Goal: Information Seeking & Learning: Compare options

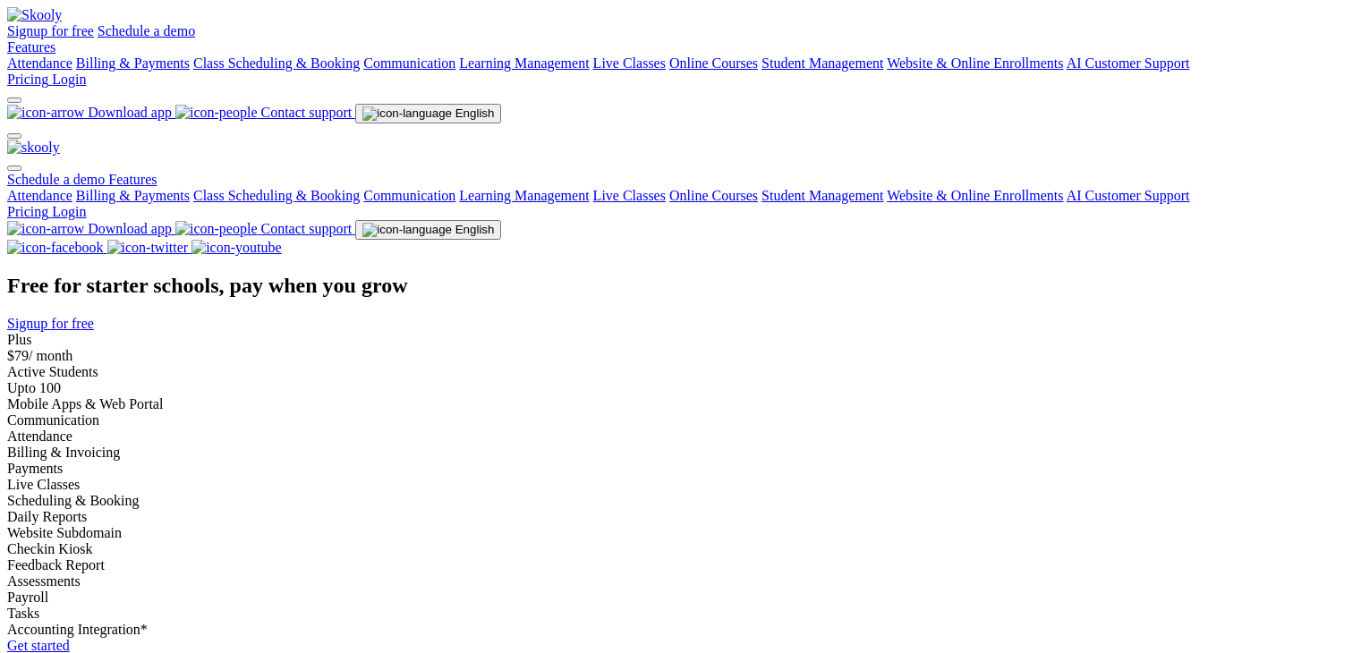
select select "en"
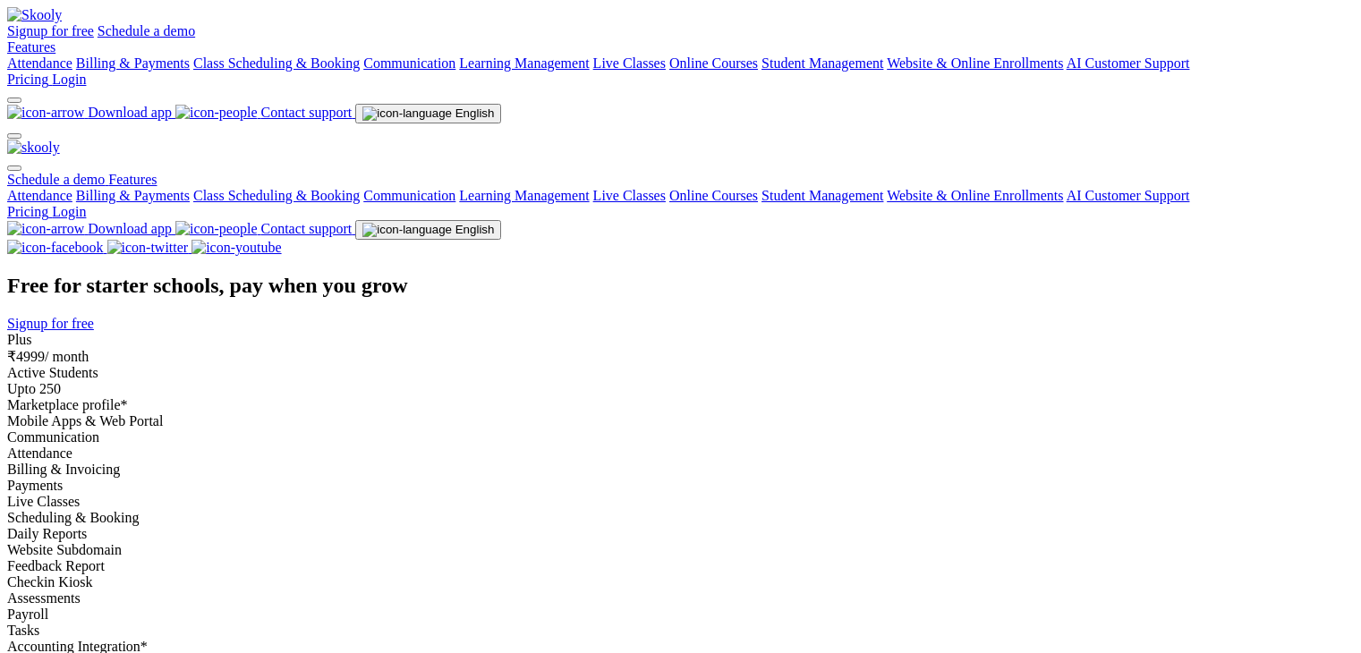
select select "en"
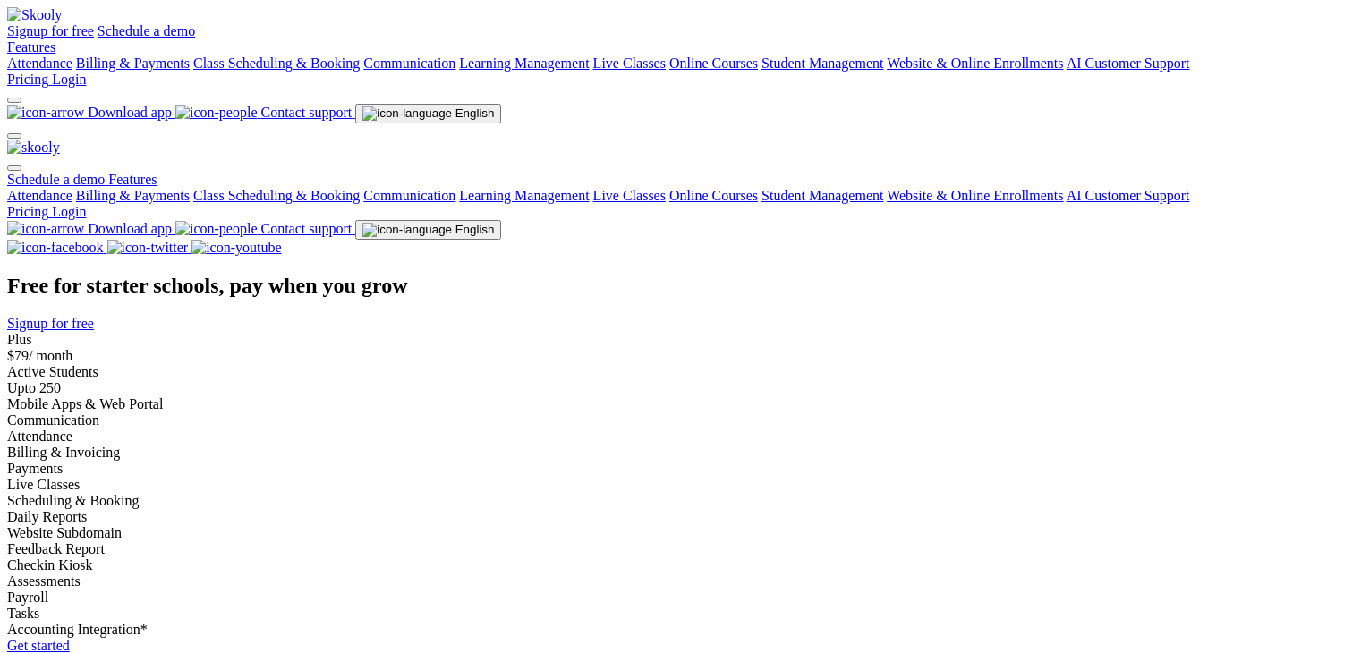
select select "en"
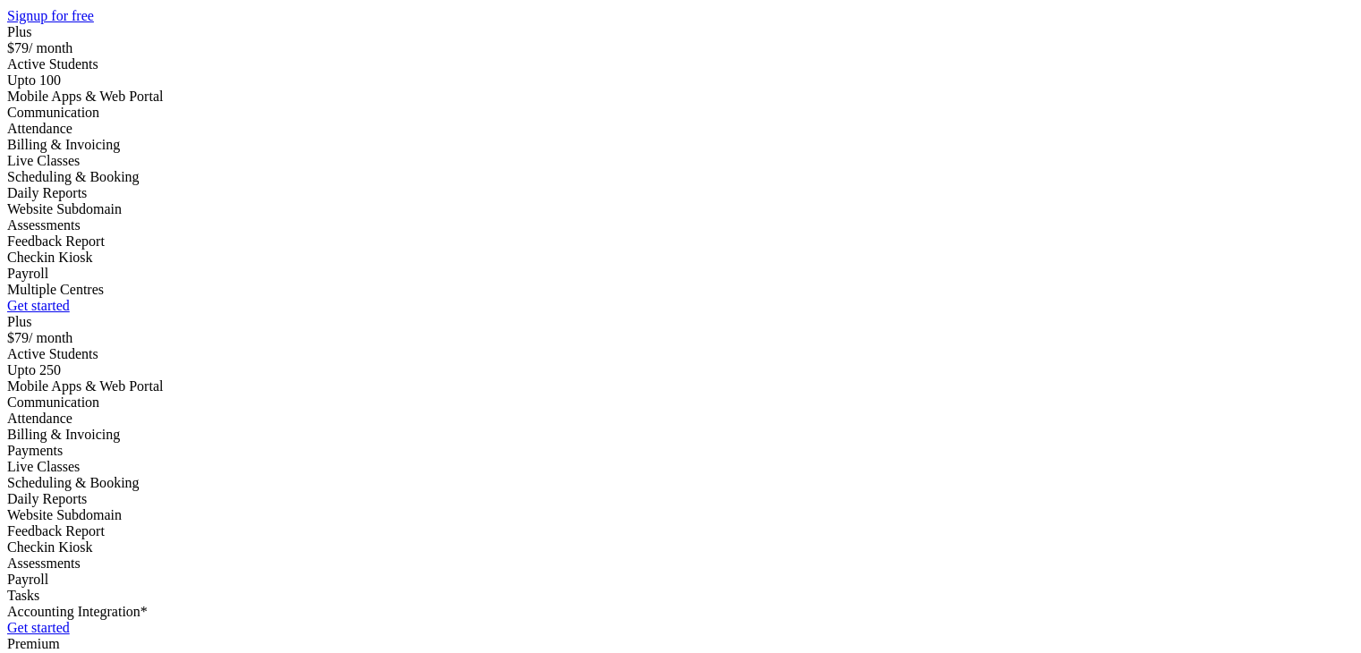
scroll to position [179, 0]
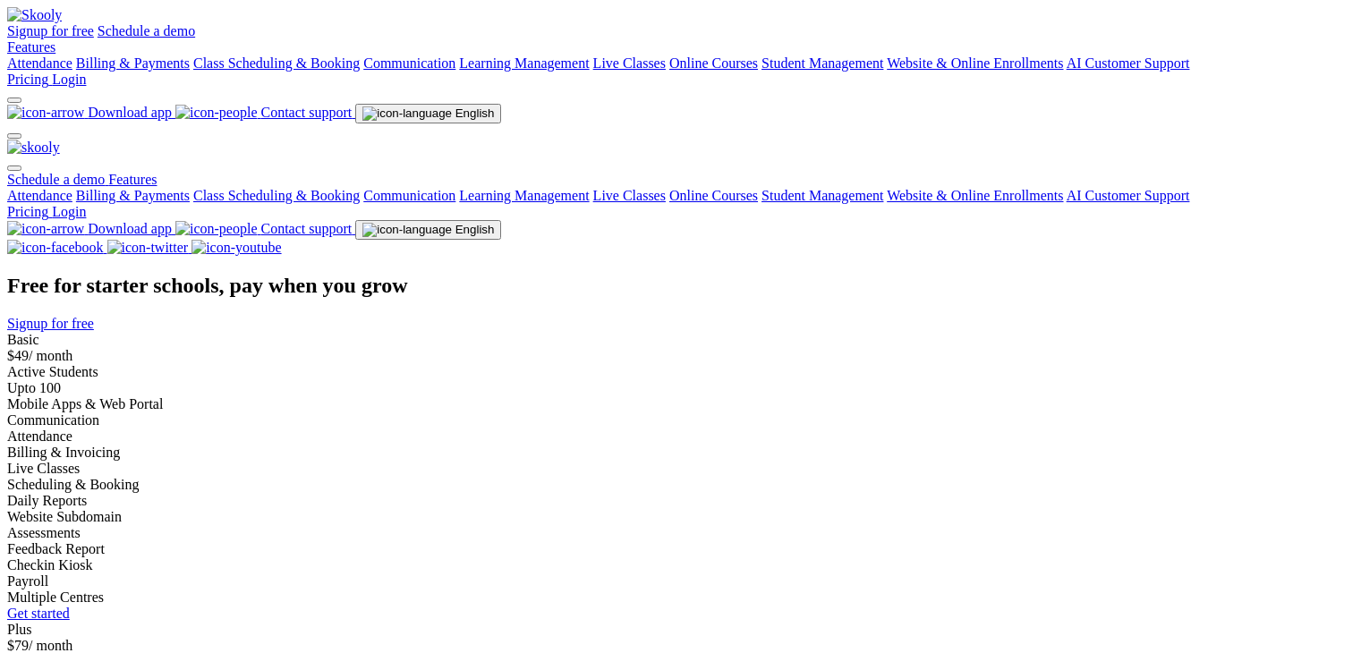
select select "en"
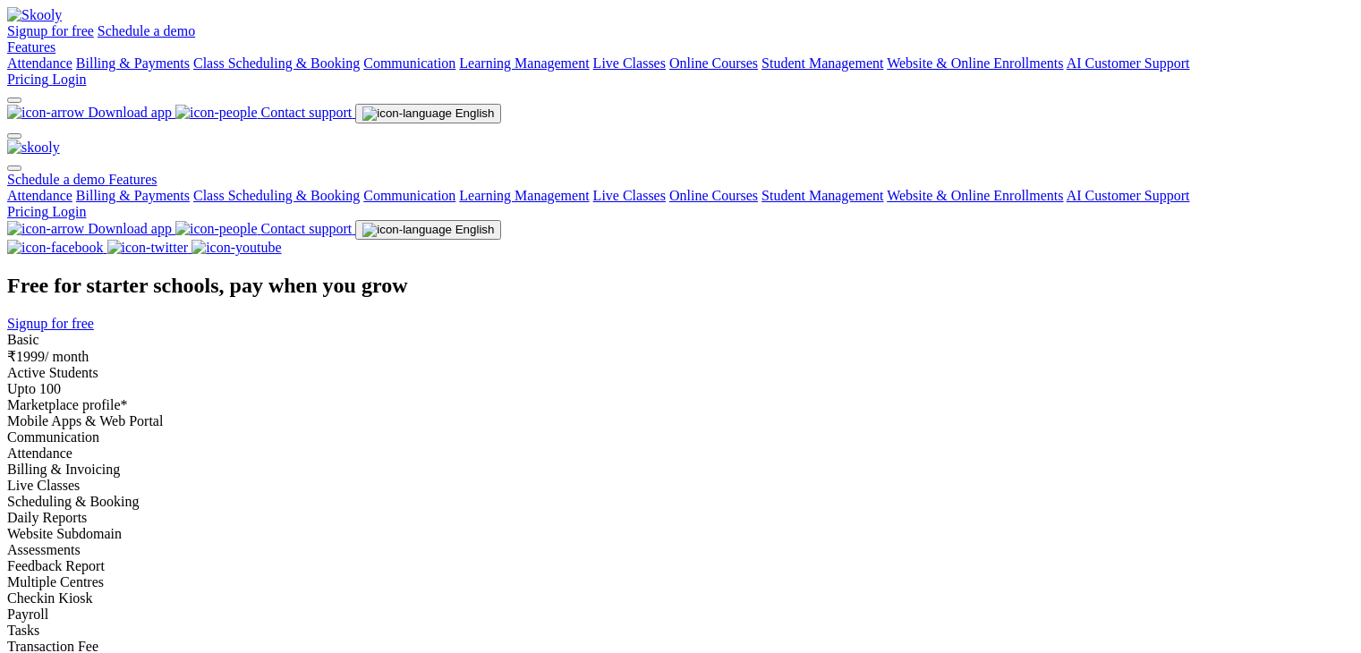
select select "en"
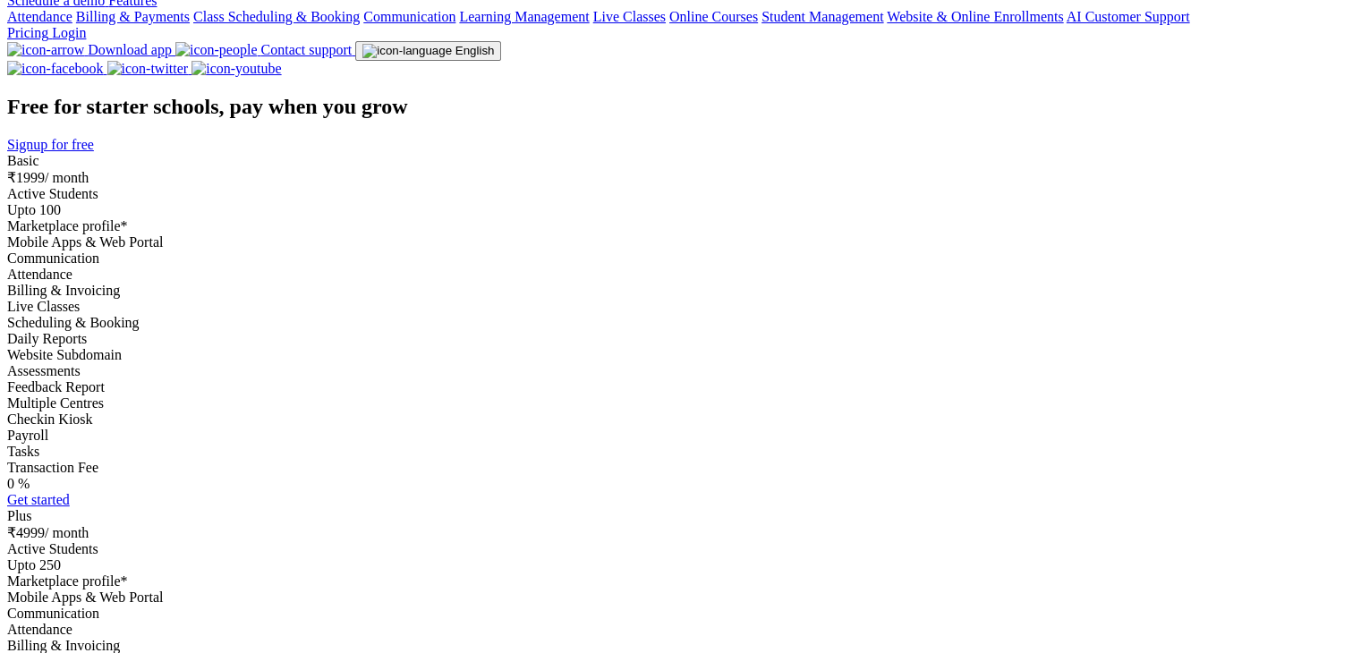
scroll to position [89, 0]
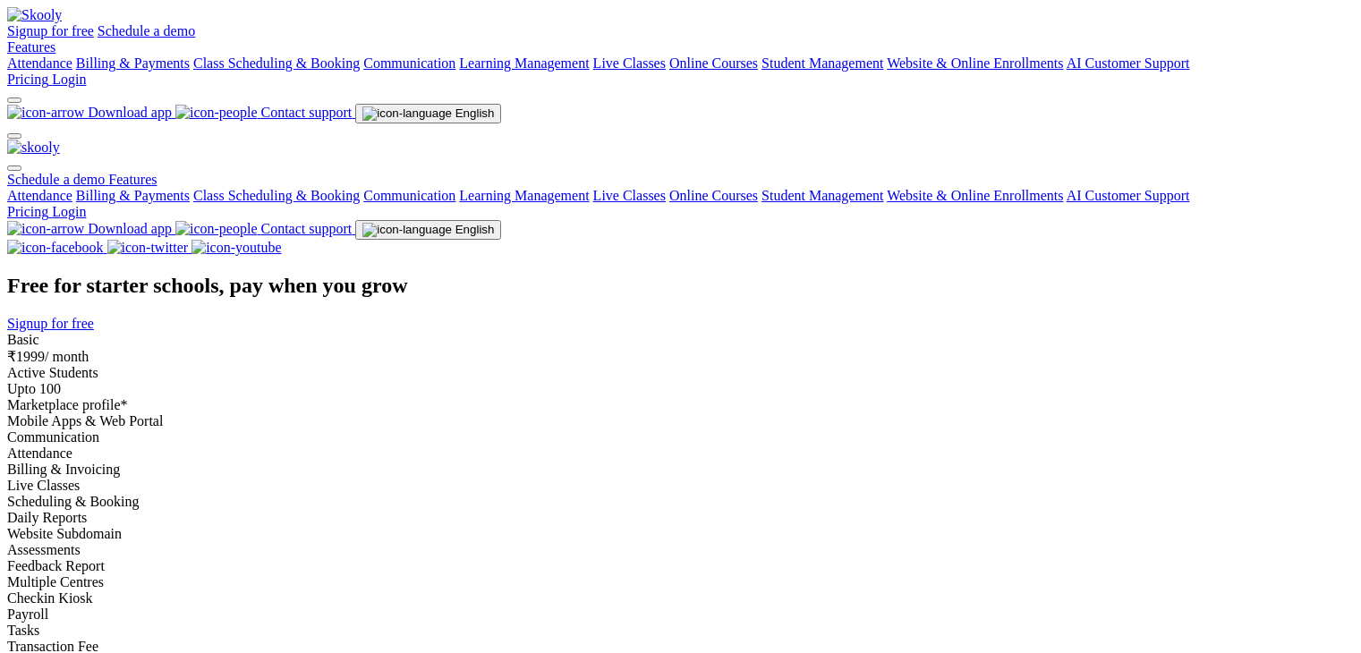
select select "en"
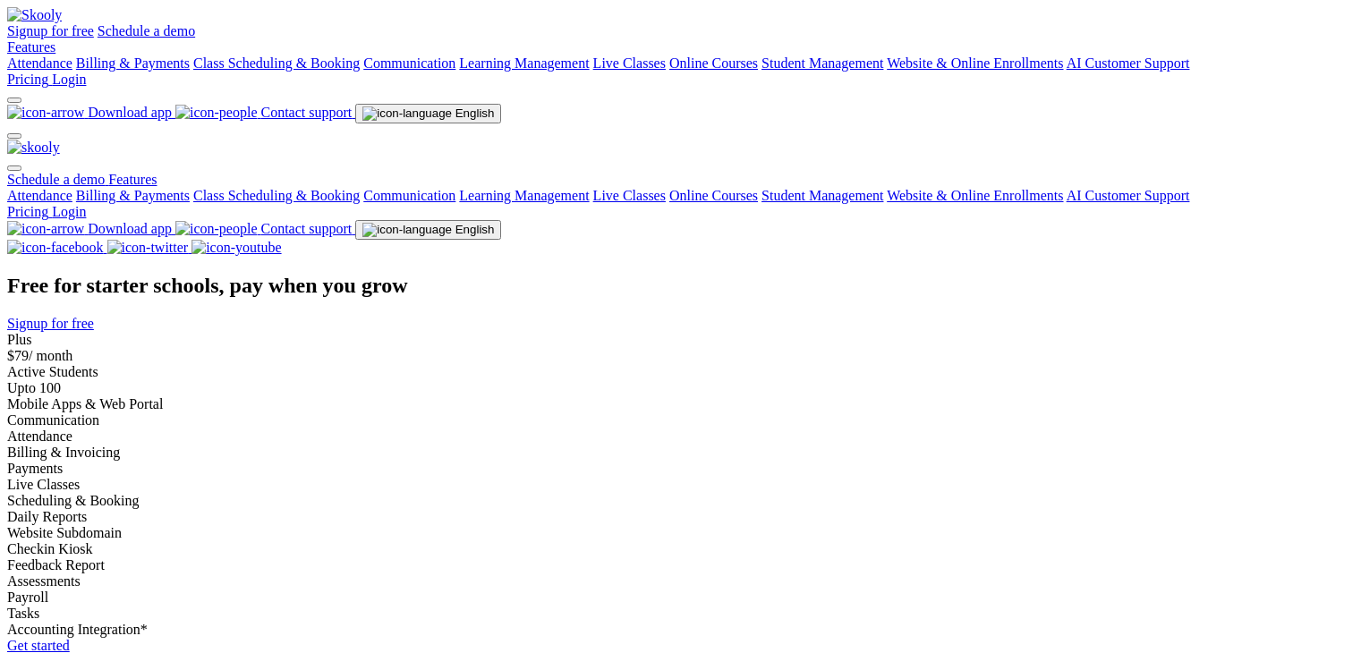
select select "en"
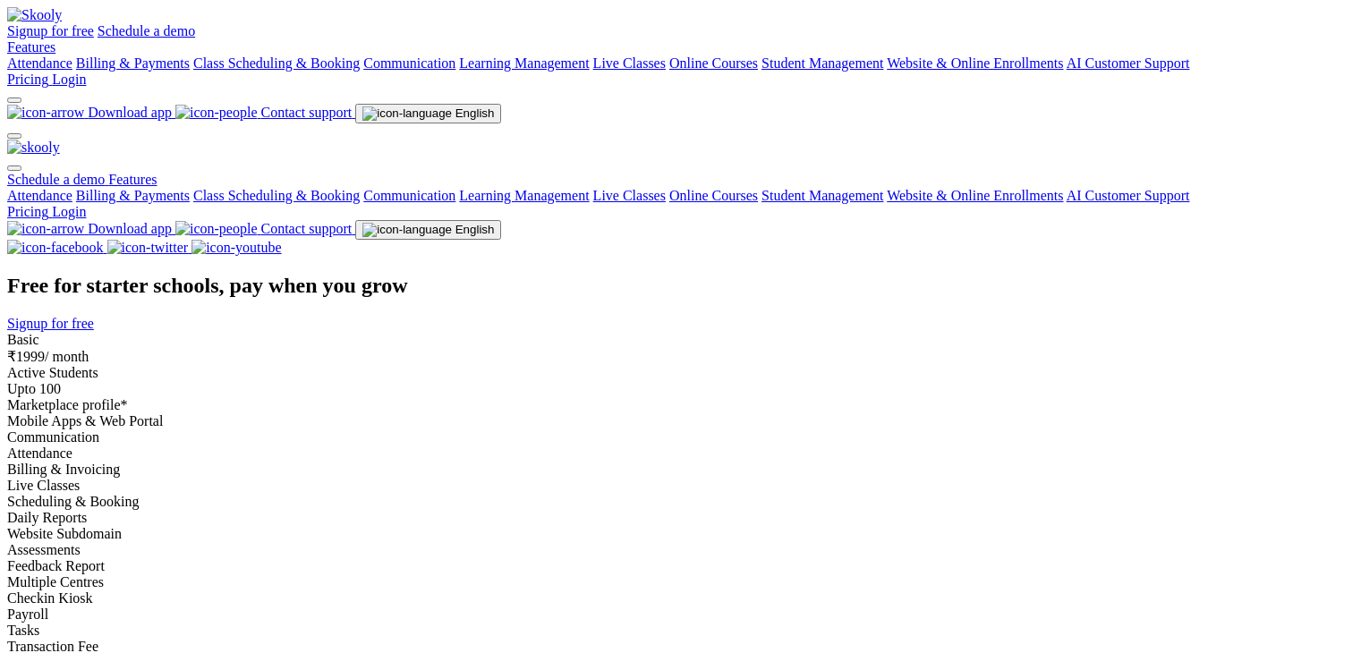
select select "en"
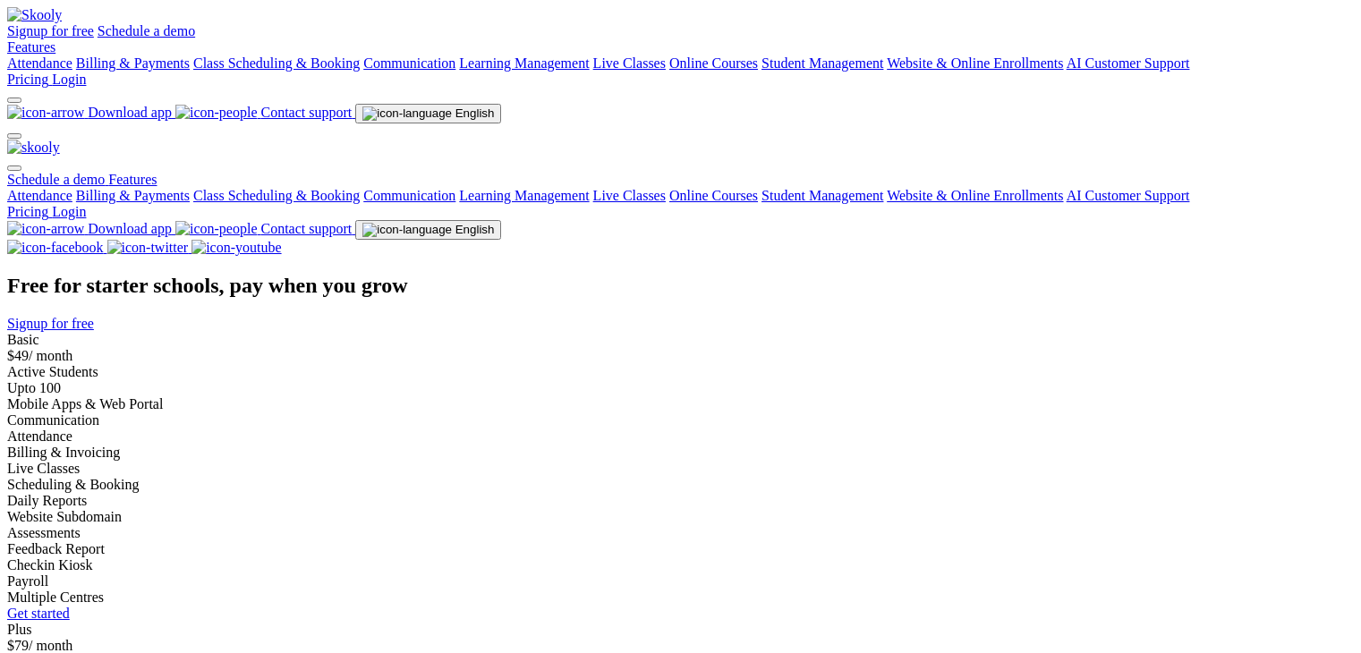
select select "en"
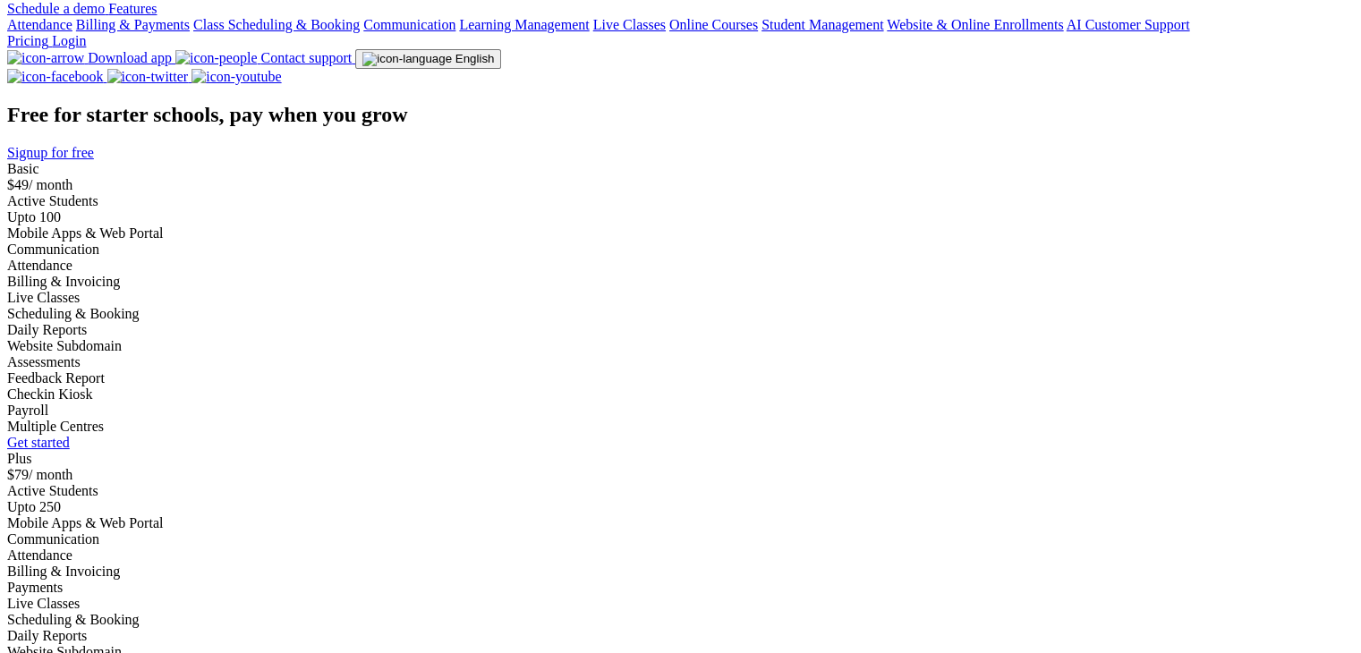
scroll to position [179, 0]
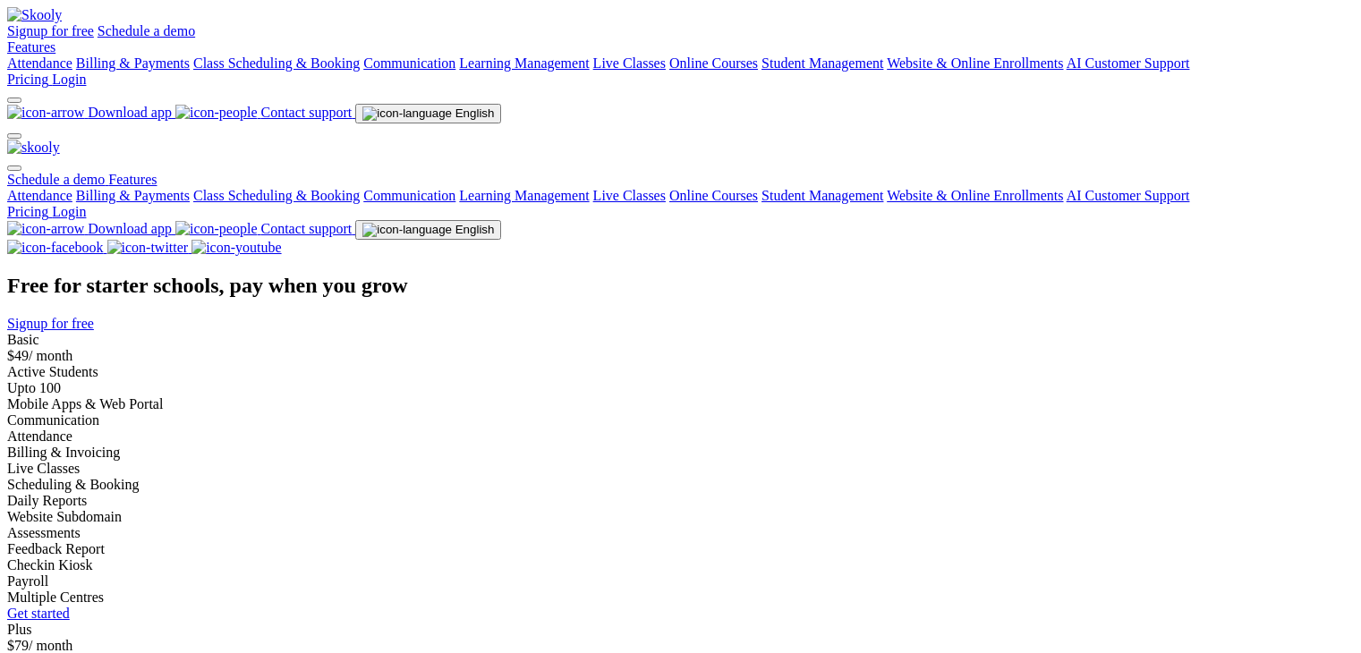
select select "en"
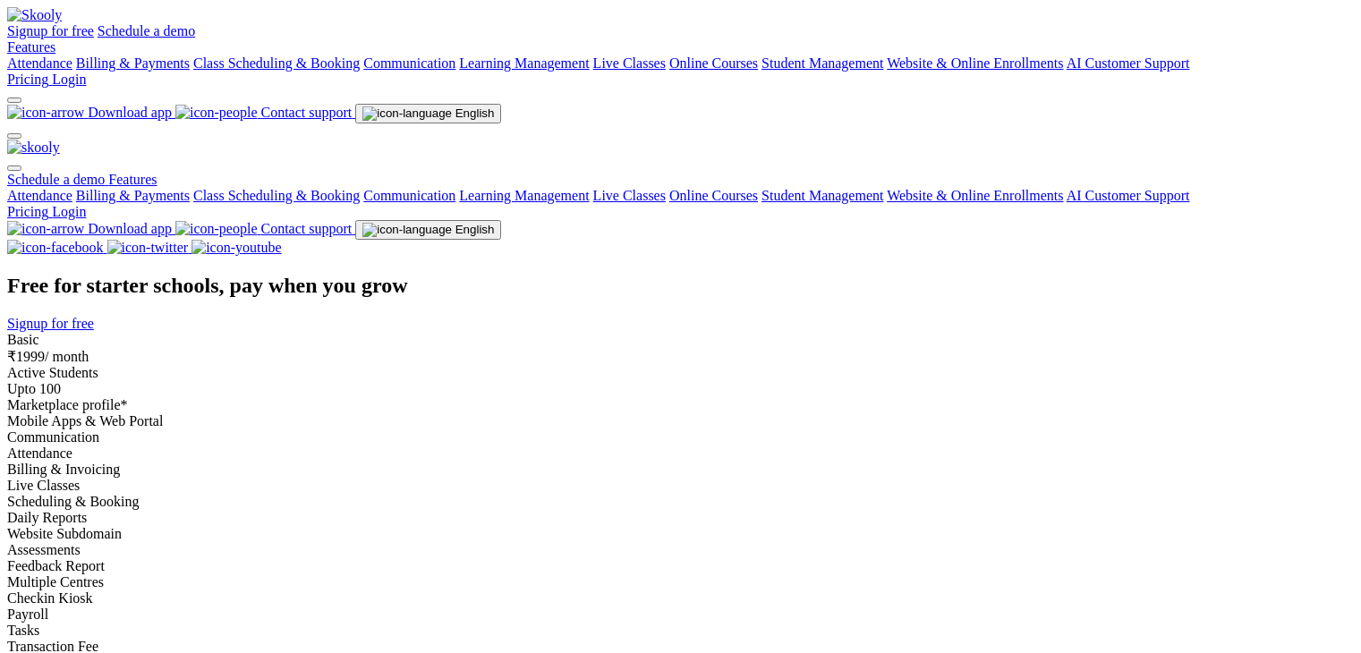
select select "en"
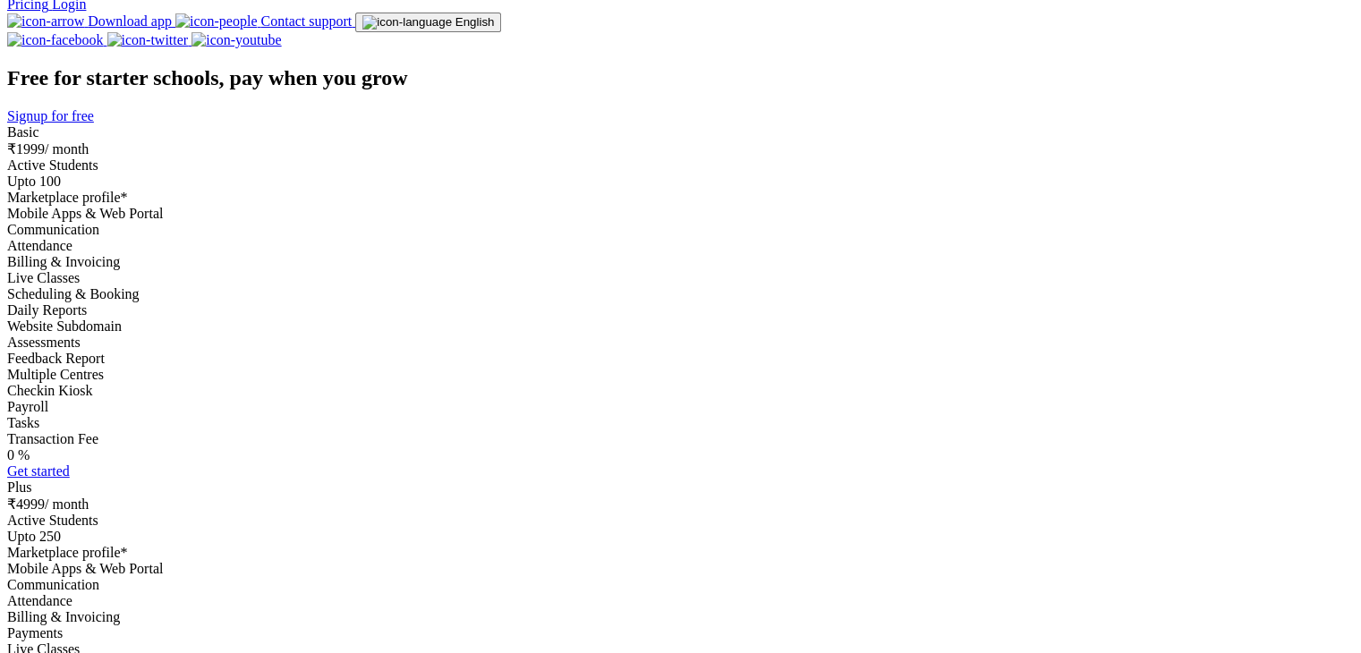
scroll to position [179, 0]
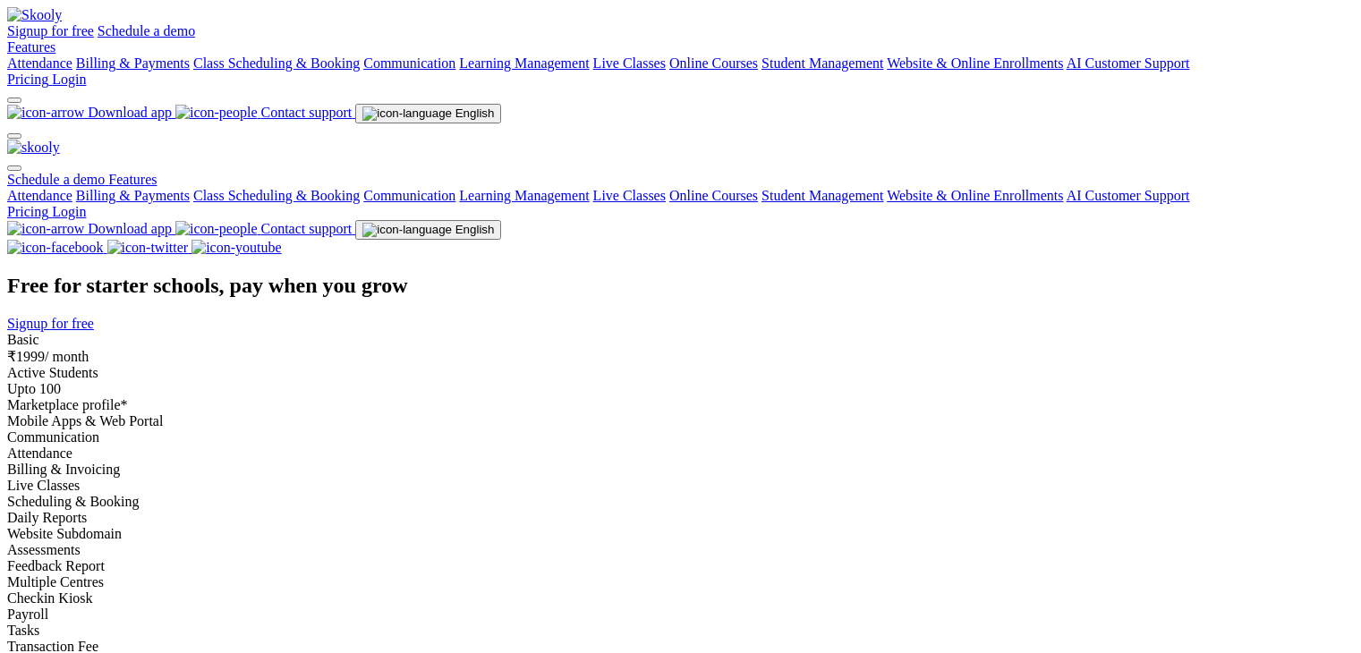
select select "en"
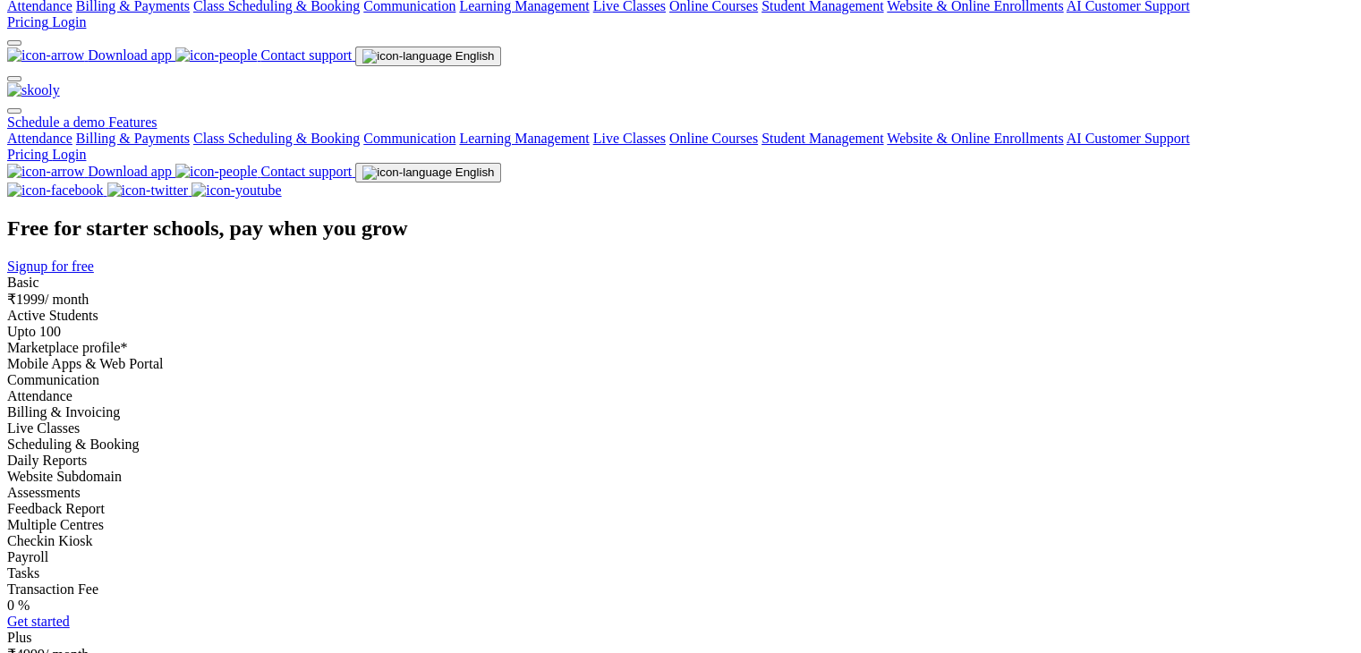
scroll to position [89, 0]
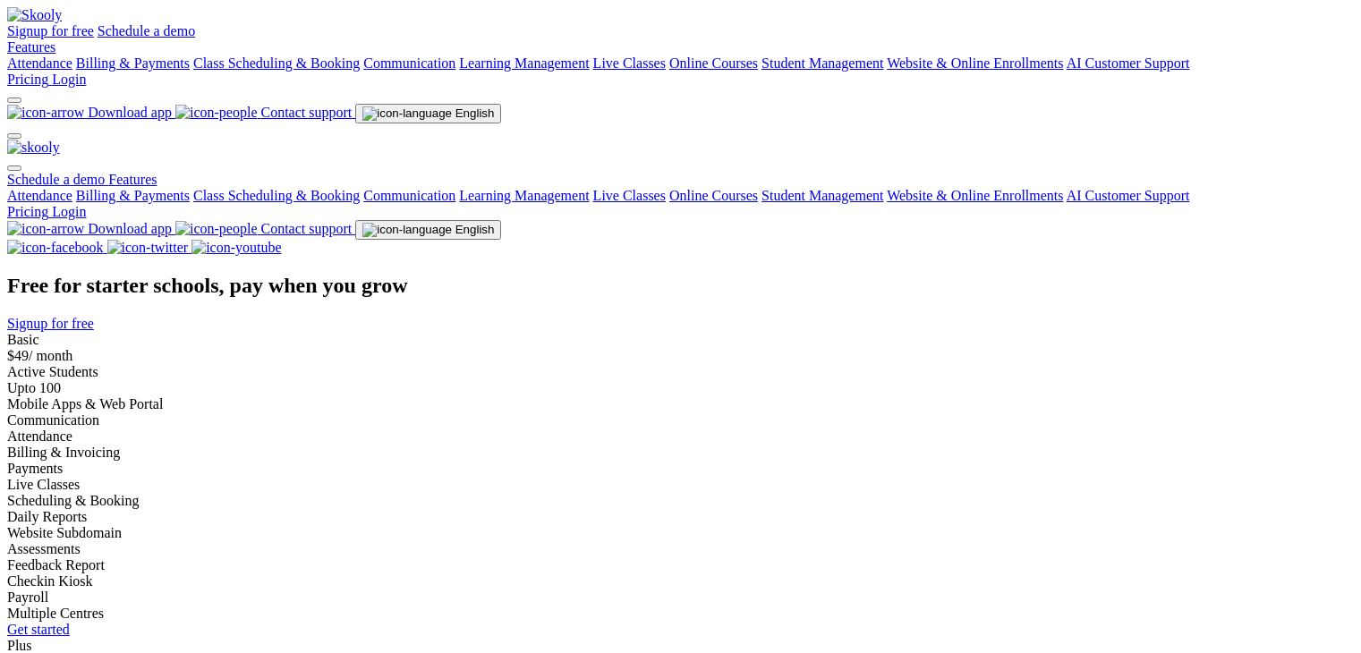
select select "en"
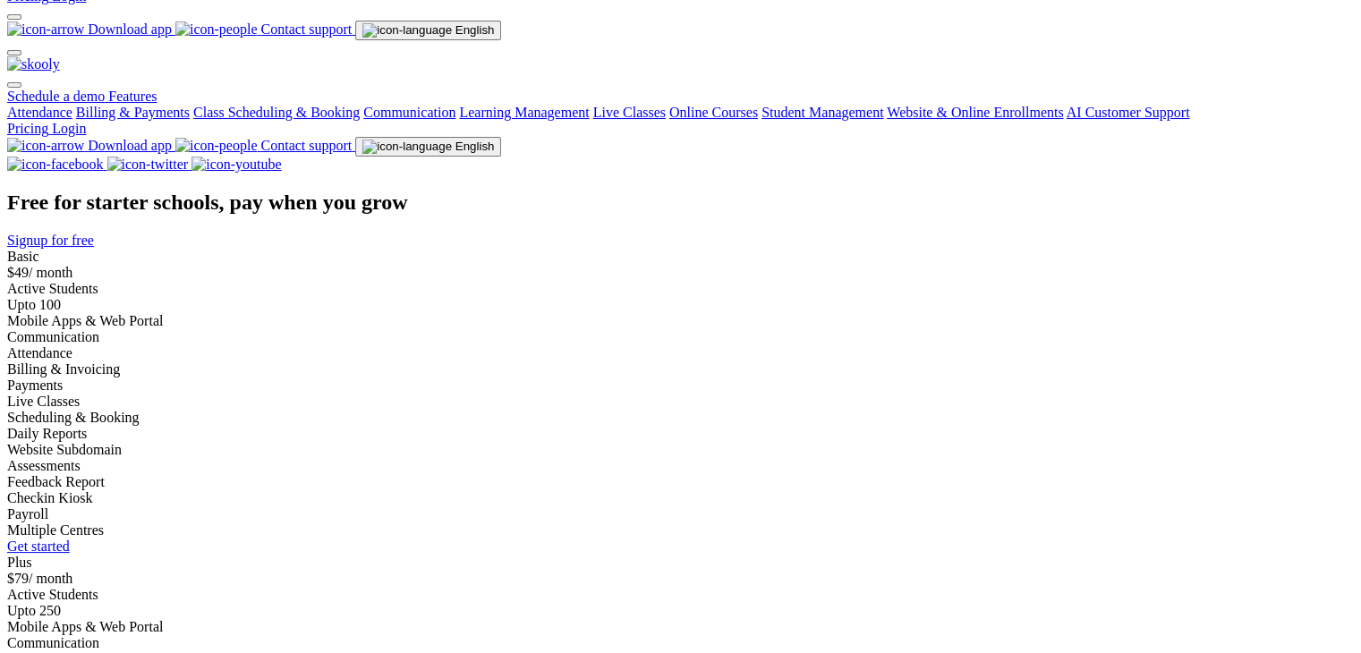
scroll to position [179, 0]
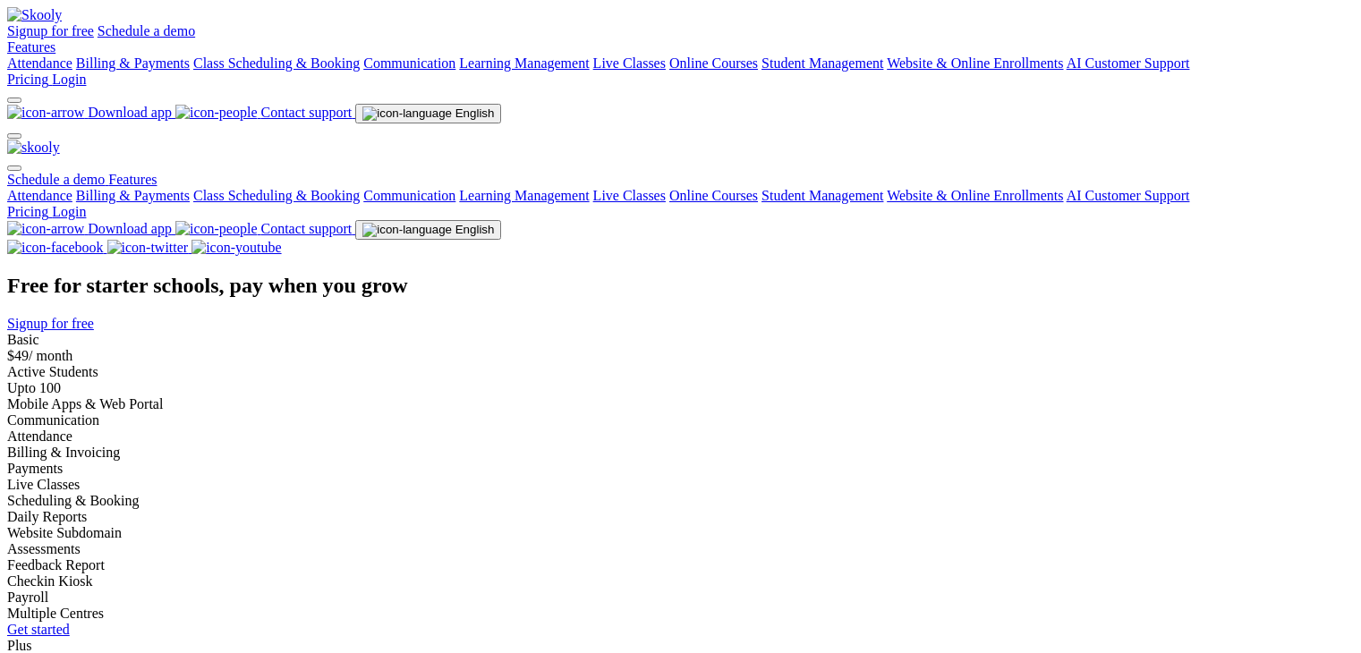
select select "en"
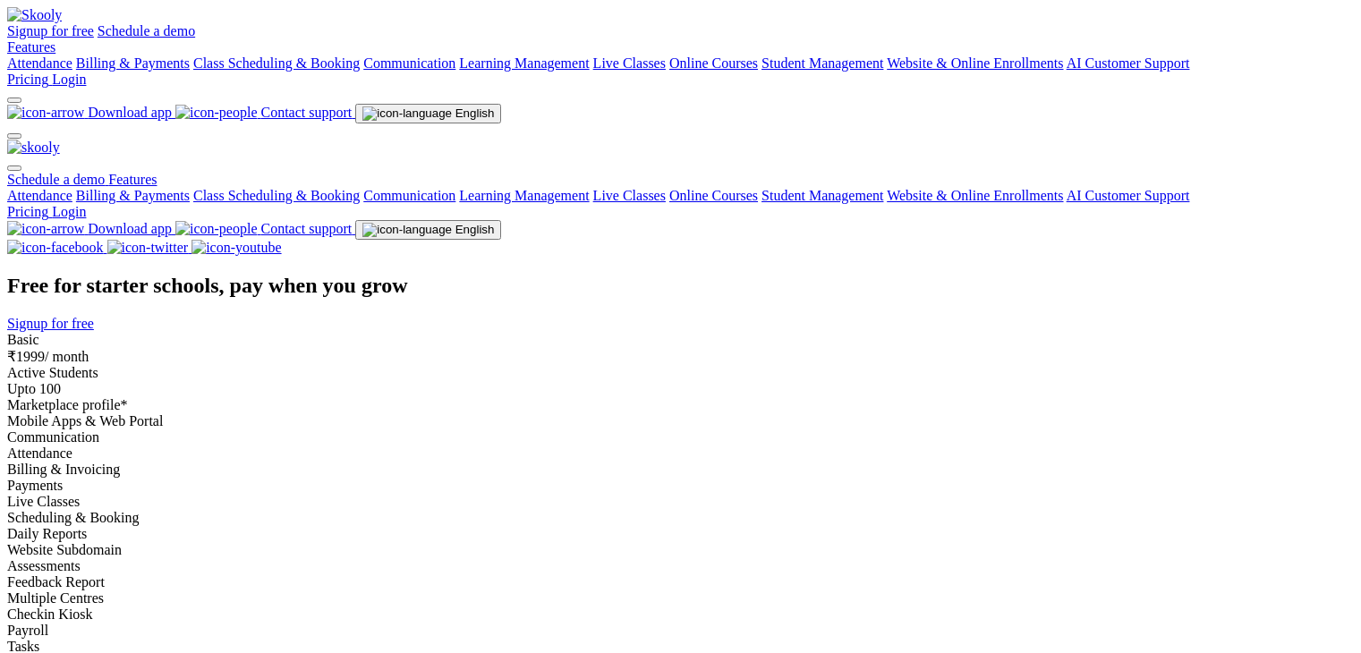
select select "en"
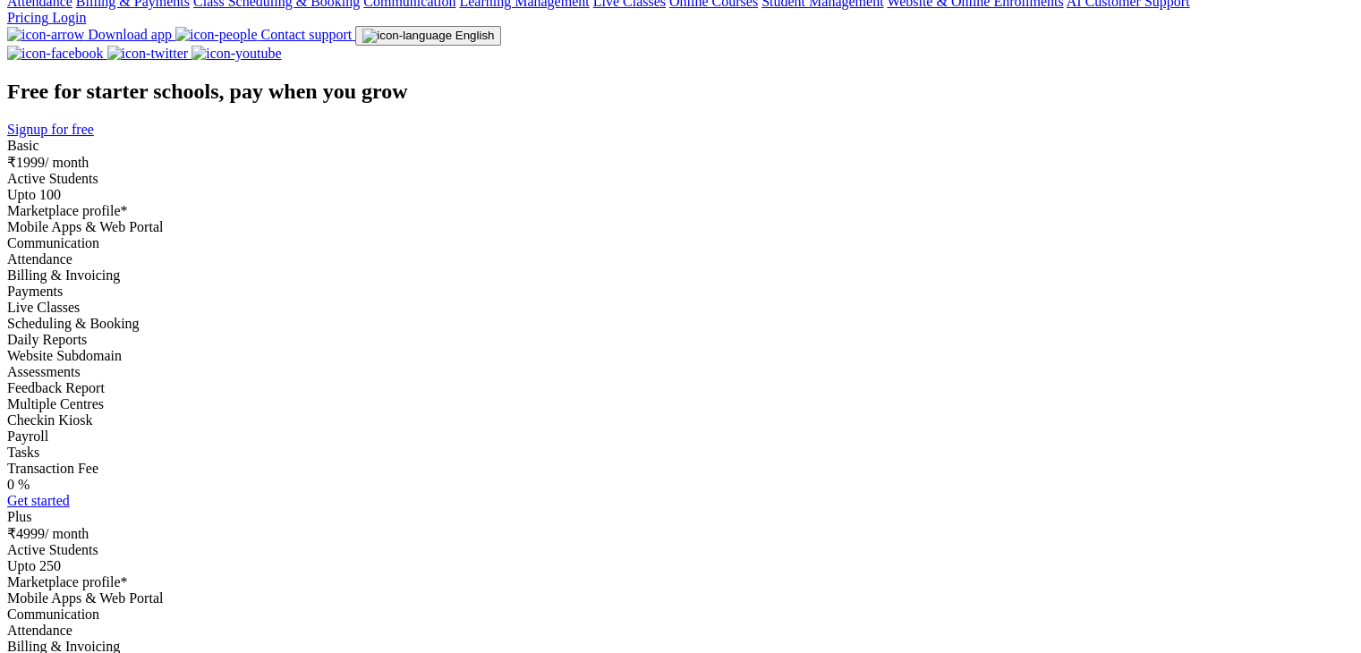
scroll to position [89, 0]
